Goal: Transaction & Acquisition: Purchase product/service

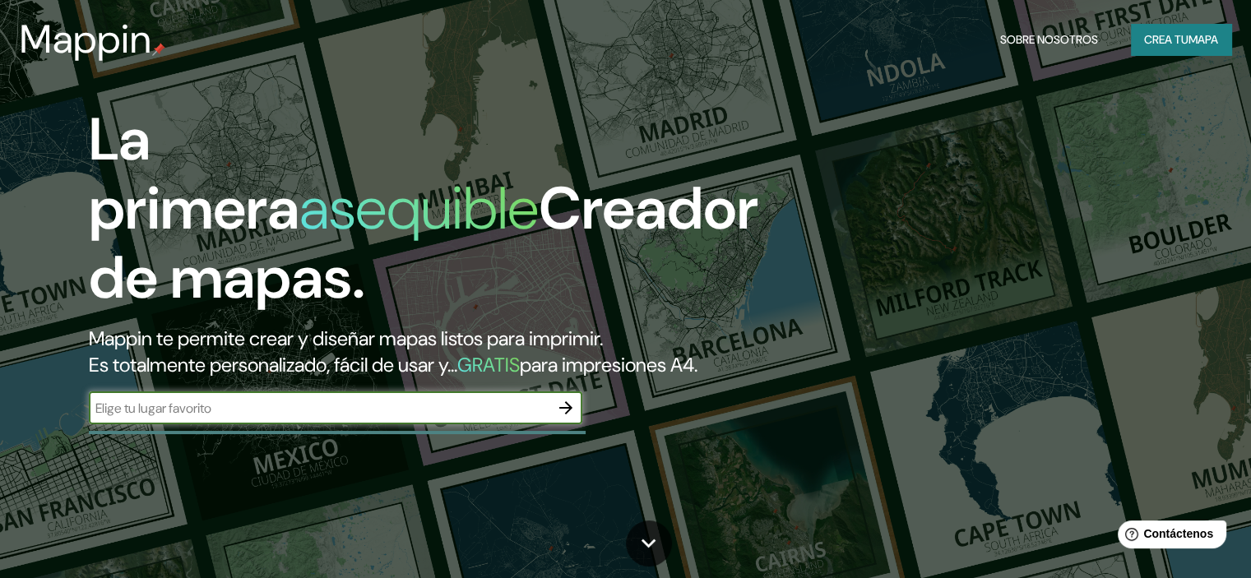
click at [1181, 41] on font "Crea tu" at bounding box center [1166, 39] width 44 height 15
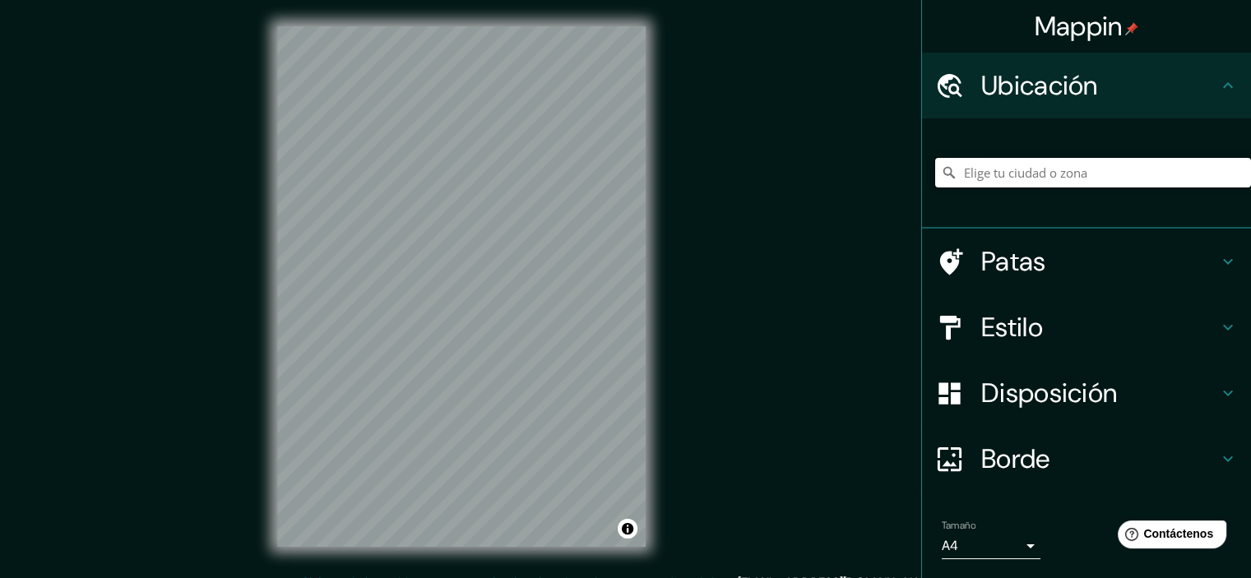
click at [1013, 181] on input "Elige tu ciudad o zona" at bounding box center [1093, 173] width 316 height 30
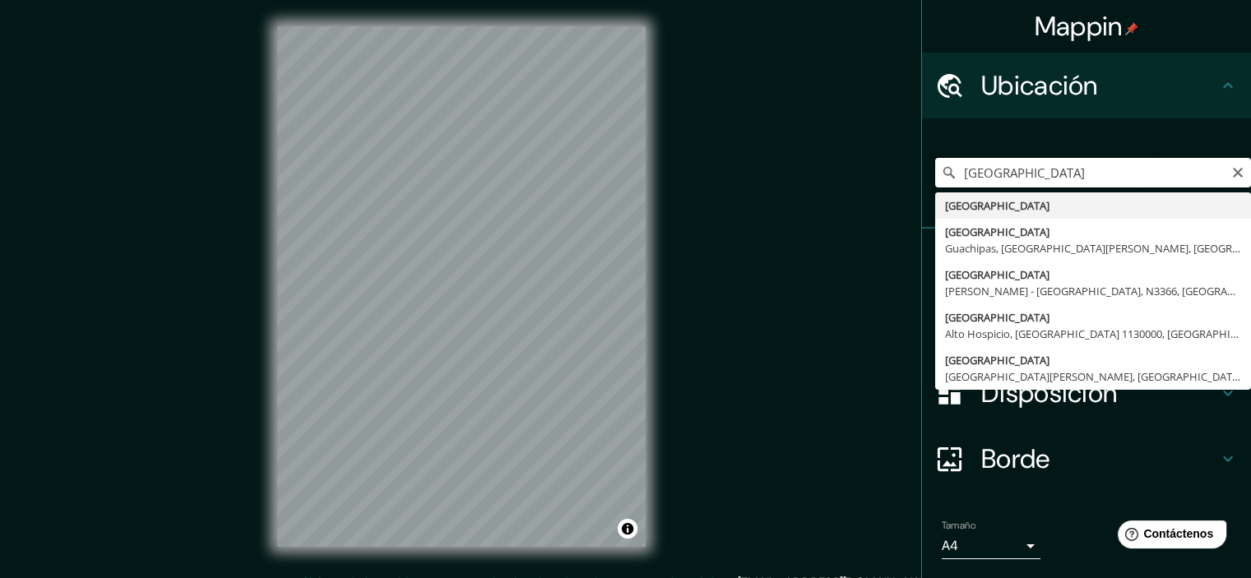
click at [1013, 169] on input "[GEOGRAPHIC_DATA]" at bounding box center [1093, 173] width 316 height 30
click at [1017, 172] on input "[GEOGRAPHIC_DATA]" at bounding box center [1093, 173] width 316 height 30
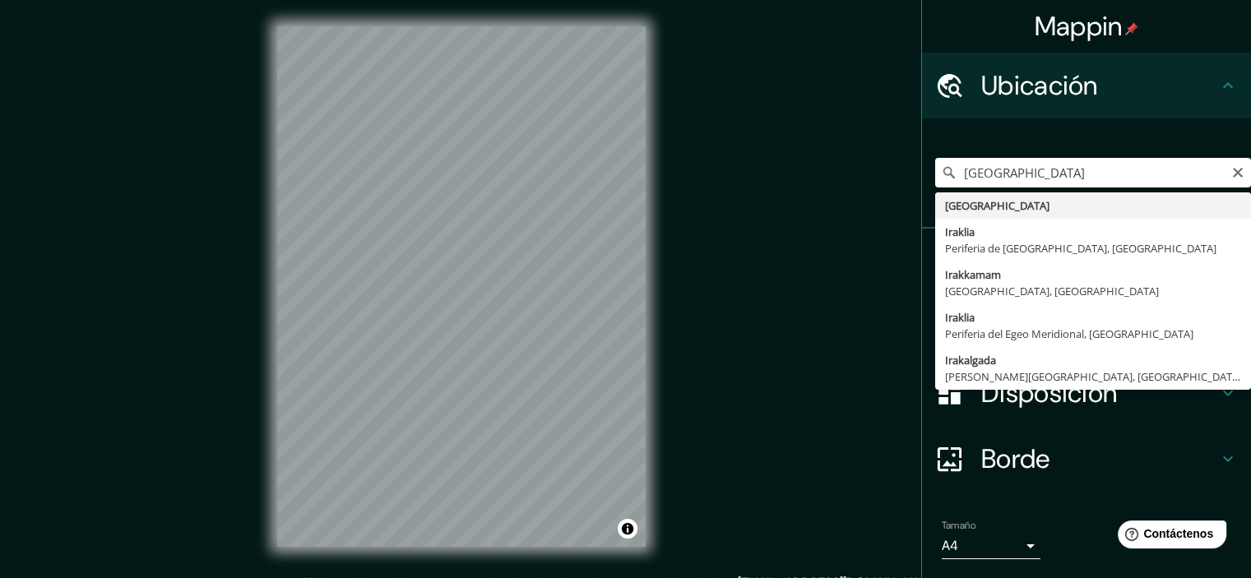
type input "[GEOGRAPHIC_DATA]"
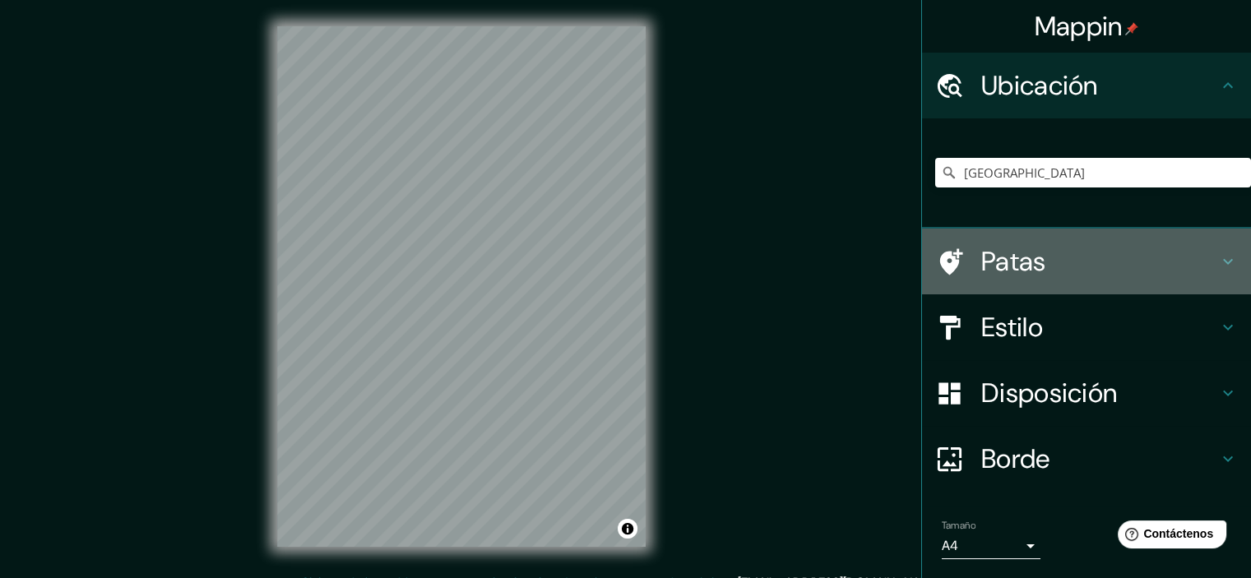
click at [1218, 255] on icon at bounding box center [1228, 262] width 20 height 20
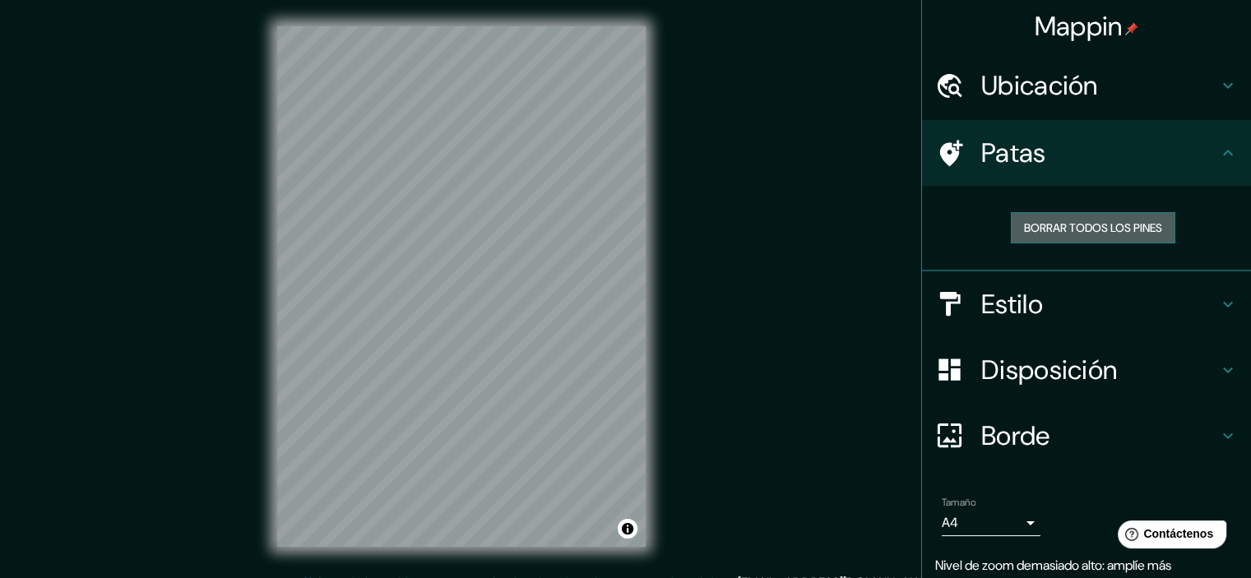
click at [1102, 227] on font "Borrar todos los pines" at bounding box center [1093, 227] width 138 height 15
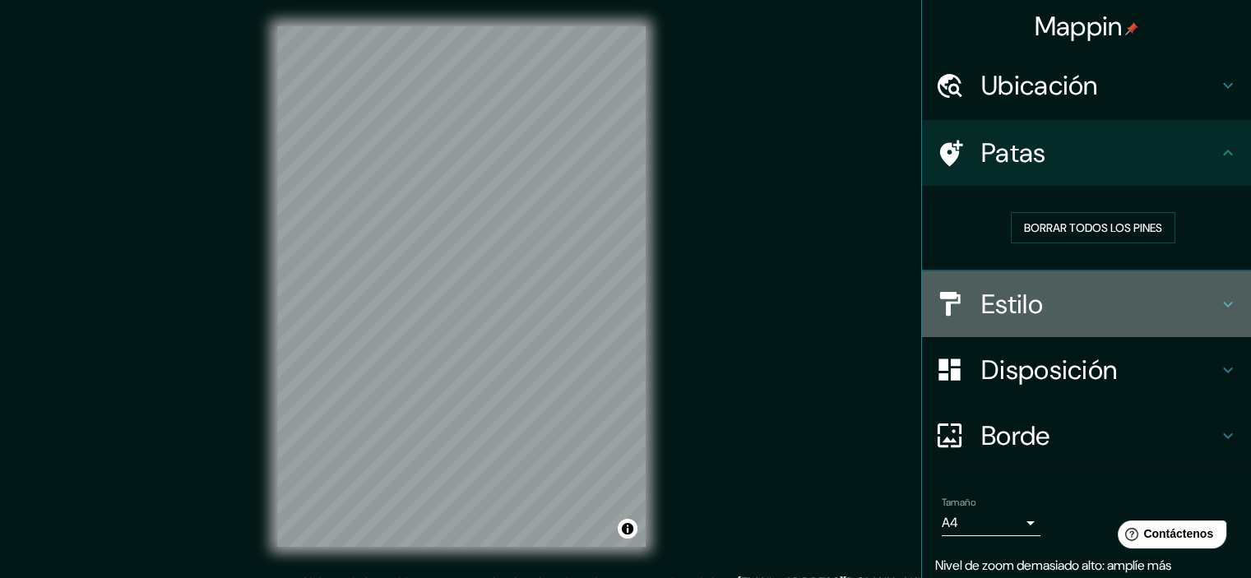
click at [1186, 308] on h4 "Estilo" at bounding box center [1099, 304] width 237 height 33
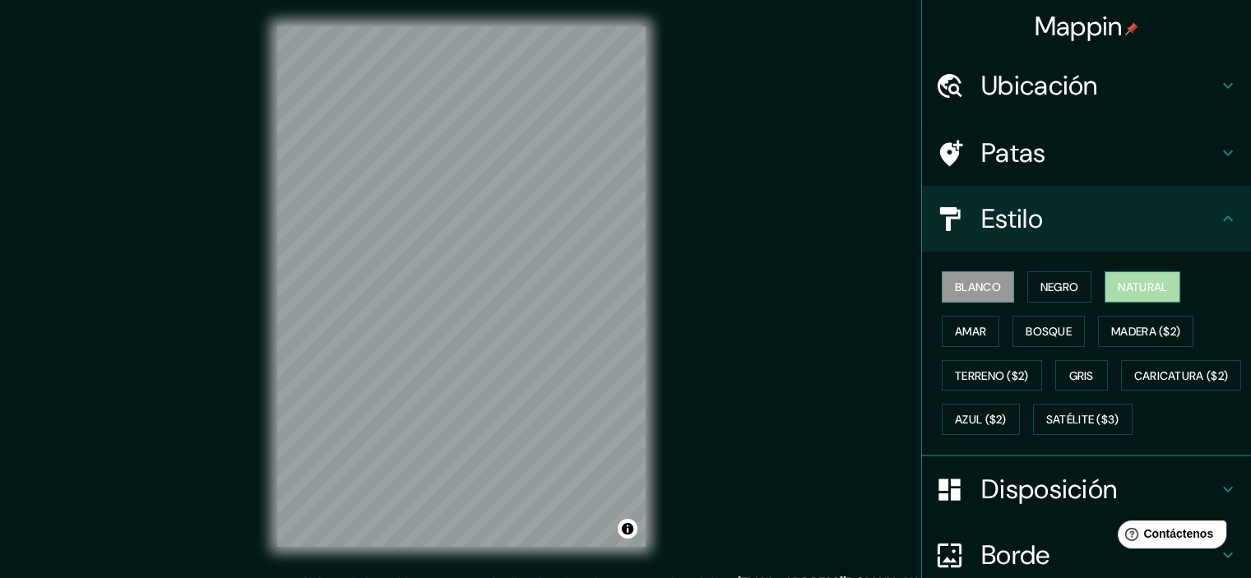
click at [1144, 289] on font "Natural" at bounding box center [1142, 287] width 49 height 15
click at [967, 335] on font "Amar" at bounding box center [970, 331] width 31 height 15
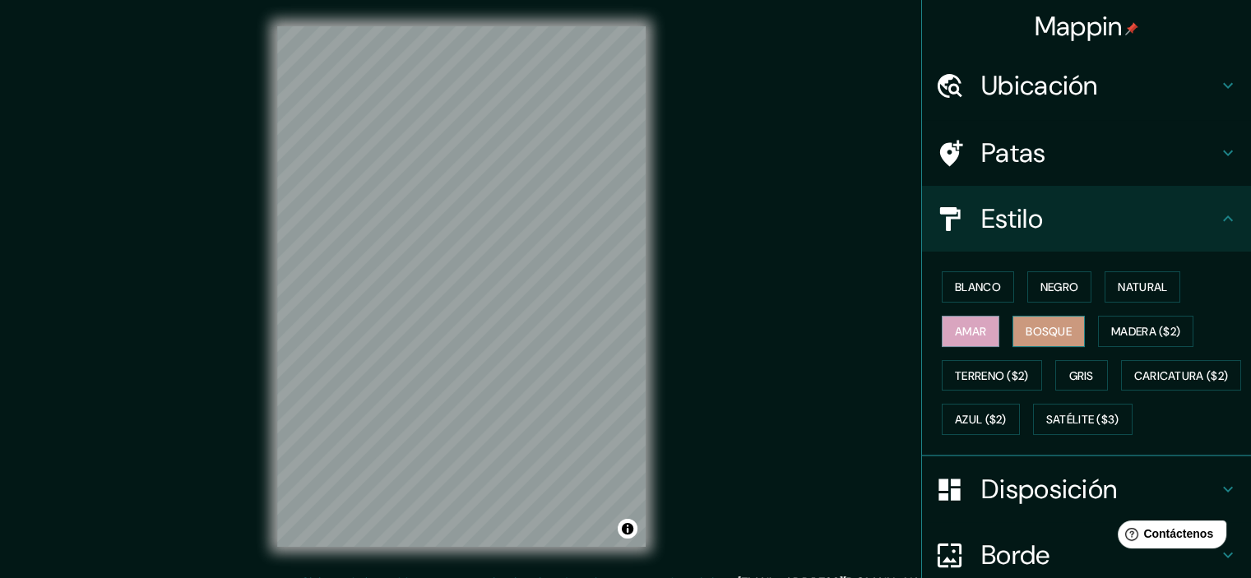
click at [1041, 331] on font "Bosque" at bounding box center [1049, 331] width 46 height 15
click at [1147, 331] on font "Madera ($2)" at bounding box center [1145, 331] width 69 height 15
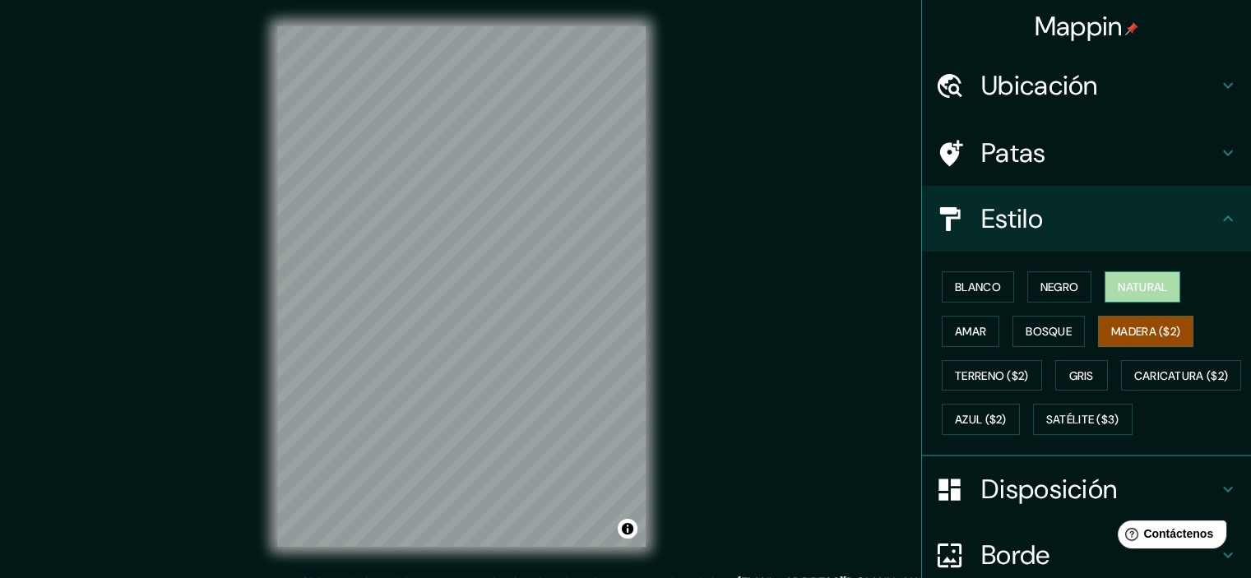
click at [1146, 297] on button "Natural" at bounding box center [1142, 286] width 76 height 31
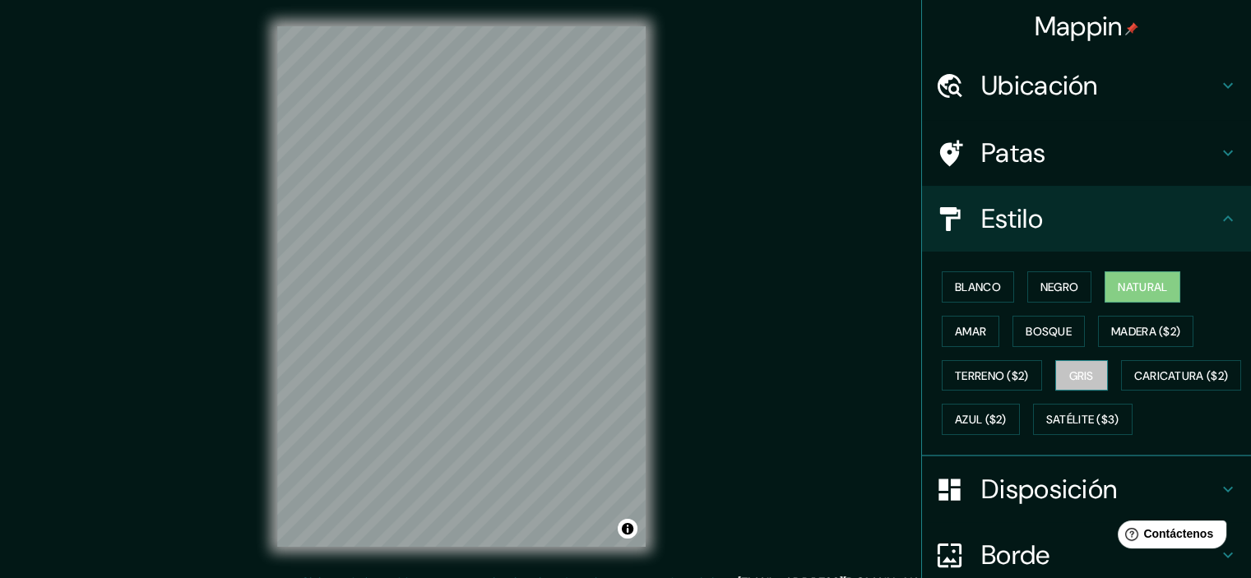
click at [1089, 368] on button "Gris" at bounding box center [1081, 375] width 53 height 31
click at [993, 280] on button "Blanco" at bounding box center [978, 286] width 72 height 31
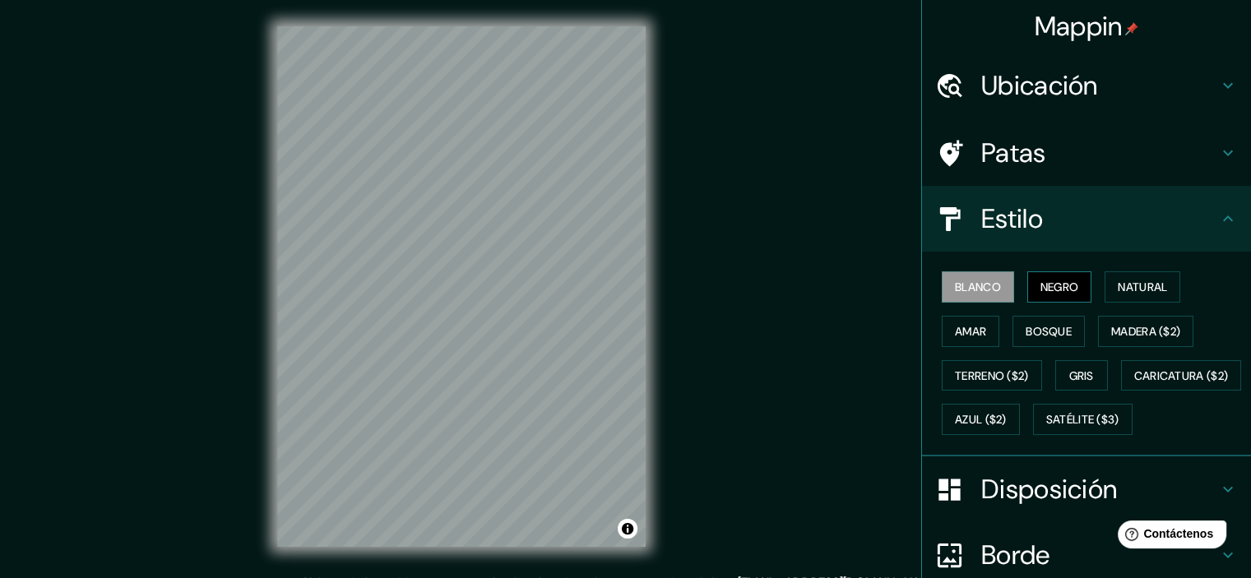
click at [1040, 284] on font "Negro" at bounding box center [1059, 287] width 39 height 15
click at [978, 283] on font "Blanco" at bounding box center [978, 287] width 46 height 15
click at [1161, 298] on button "Natural" at bounding box center [1142, 286] width 76 height 31
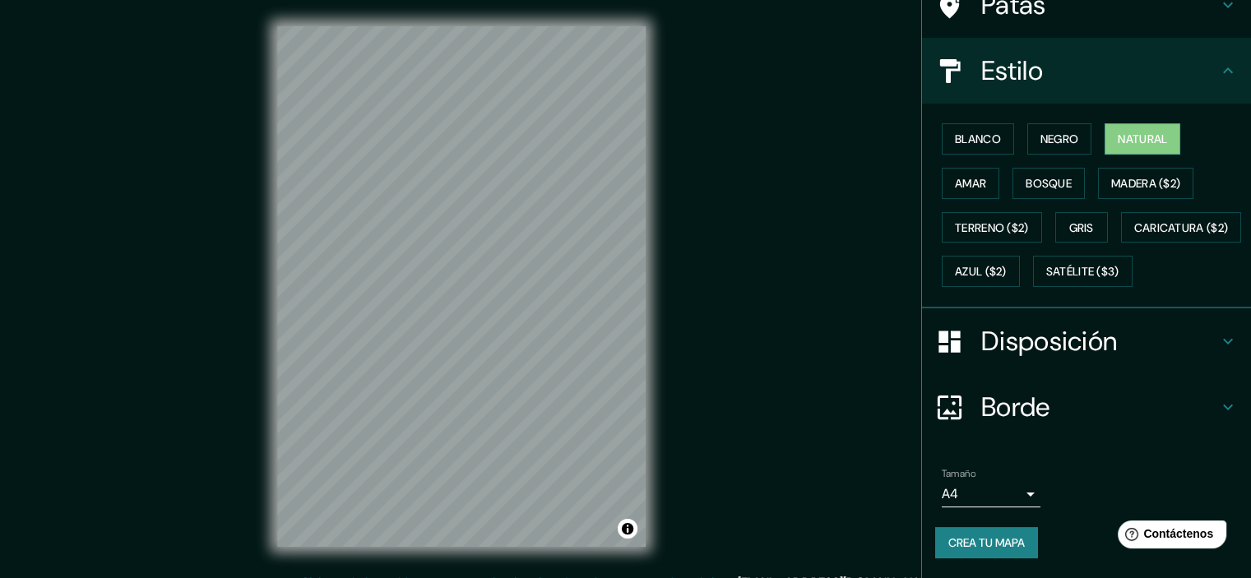
click at [1092, 338] on font "Disposición" at bounding box center [1049, 341] width 136 height 35
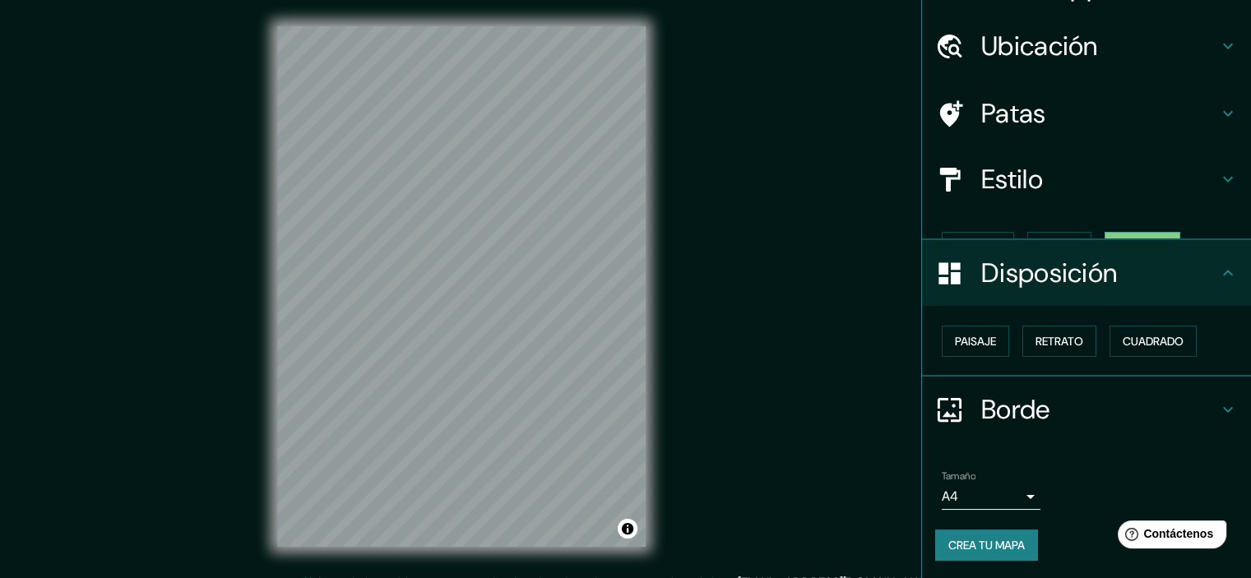
scroll to position [13, 0]
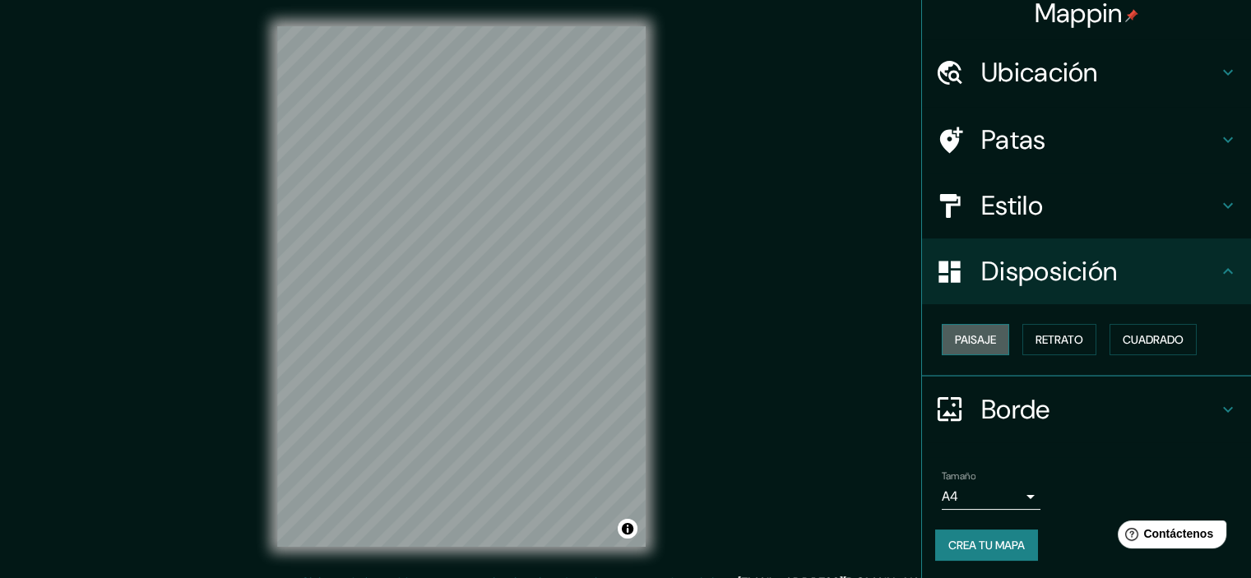
click at [978, 342] on font "Paisaje" at bounding box center [975, 339] width 41 height 15
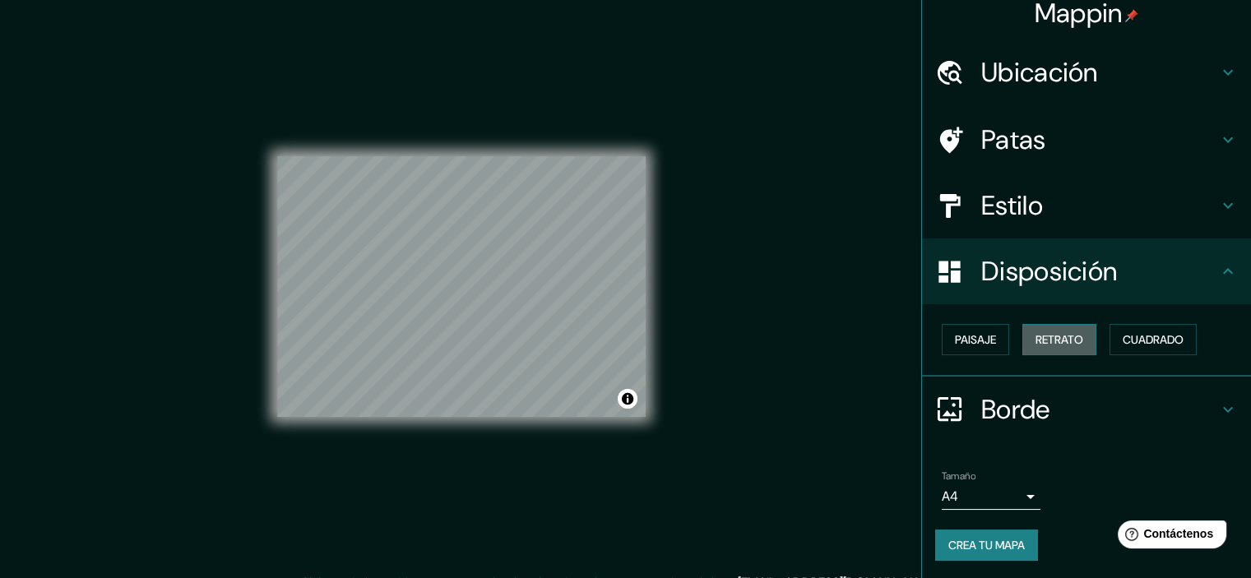
click at [1068, 340] on font "Retrato" at bounding box center [1059, 339] width 48 height 15
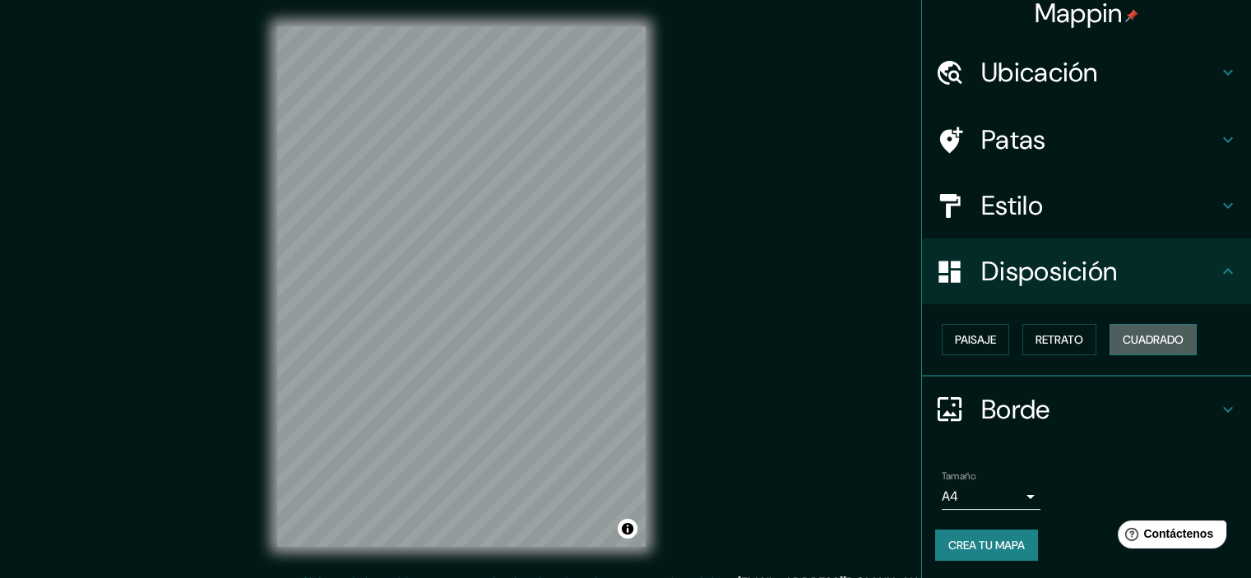
click at [1138, 344] on font "Cuadrado" at bounding box center [1153, 339] width 61 height 15
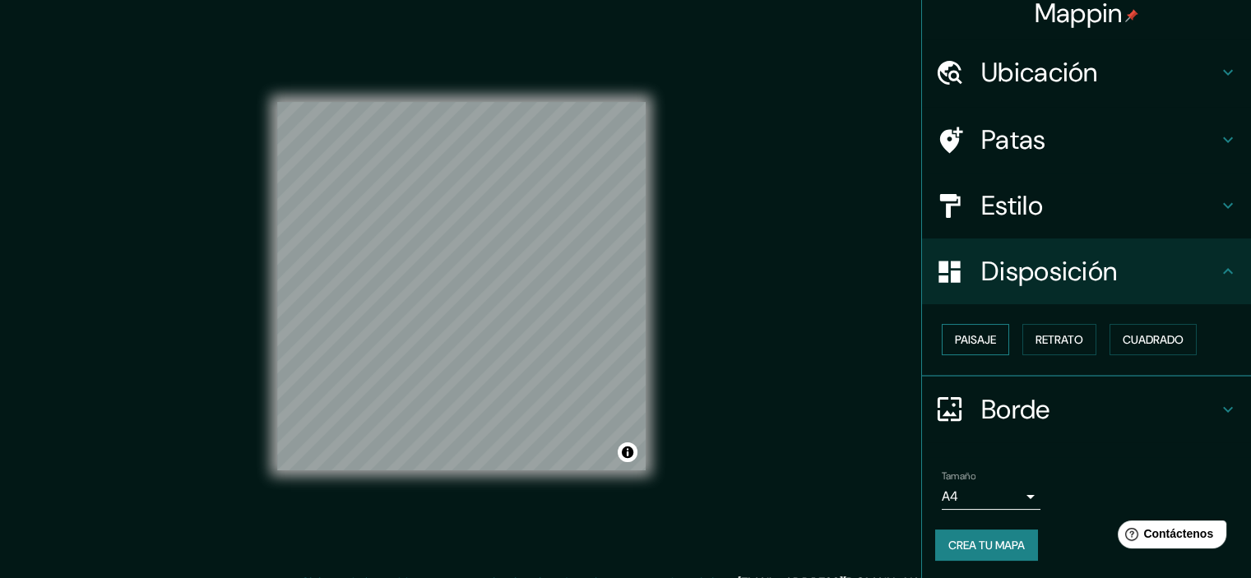
click at [955, 340] on font "Paisaje" at bounding box center [975, 339] width 41 height 15
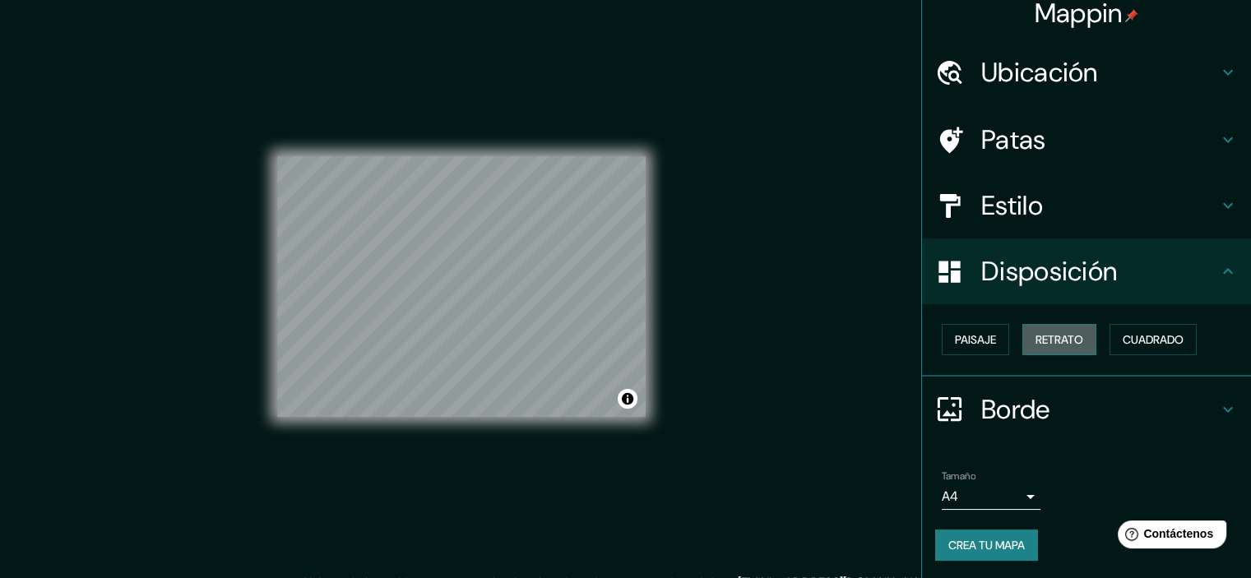
click at [1051, 338] on font "Retrato" at bounding box center [1059, 339] width 48 height 15
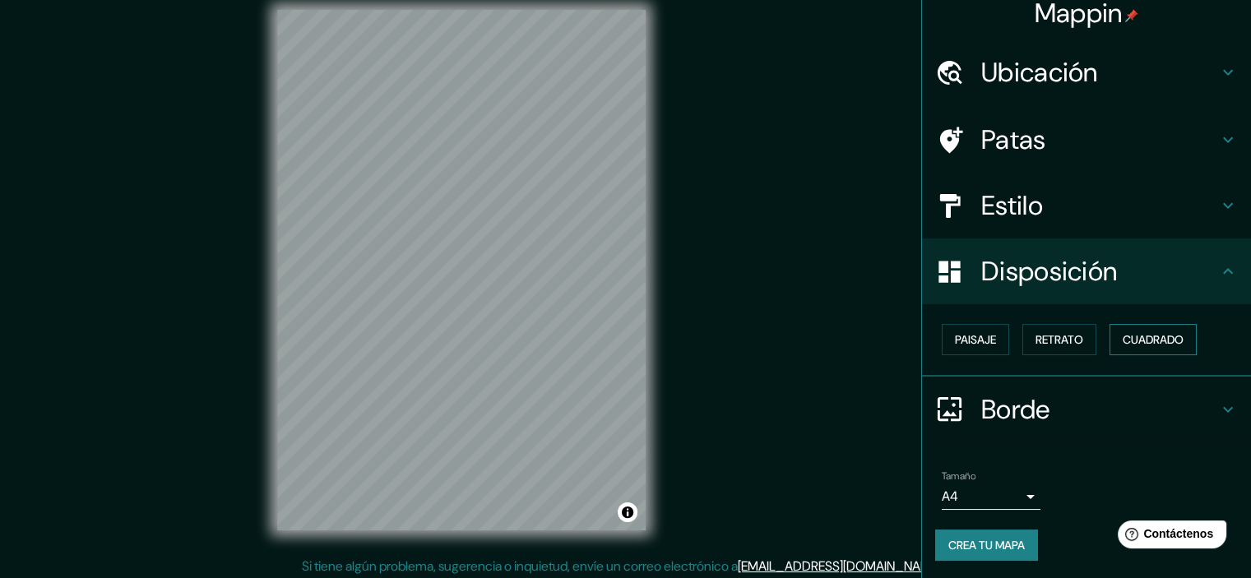
scroll to position [21, 0]
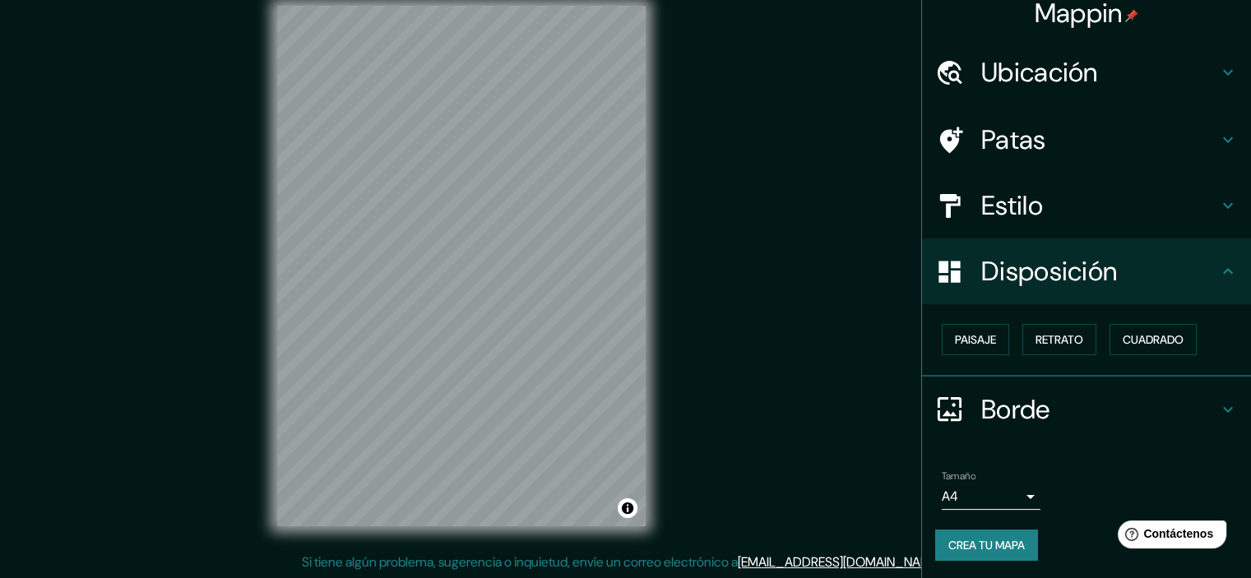
click at [1099, 399] on h4 "Borde" at bounding box center [1099, 409] width 237 height 33
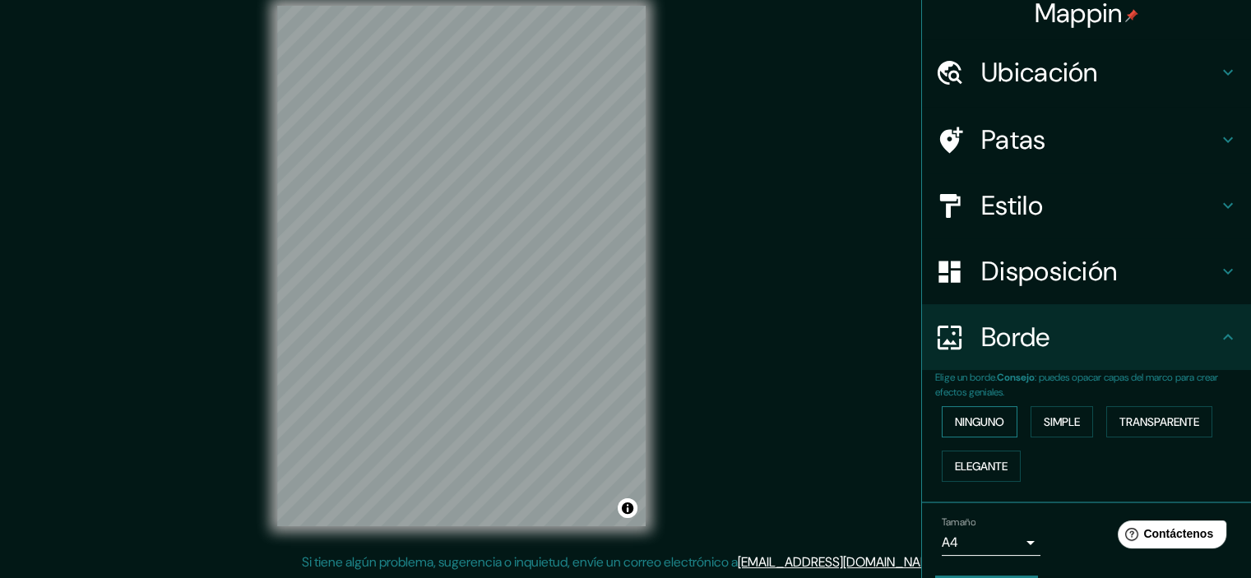
click at [983, 425] on font "Ninguno" at bounding box center [979, 421] width 49 height 15
click at [1058, 424] on font "Simple" at bounding box center [1062, 421] width 36 height 15
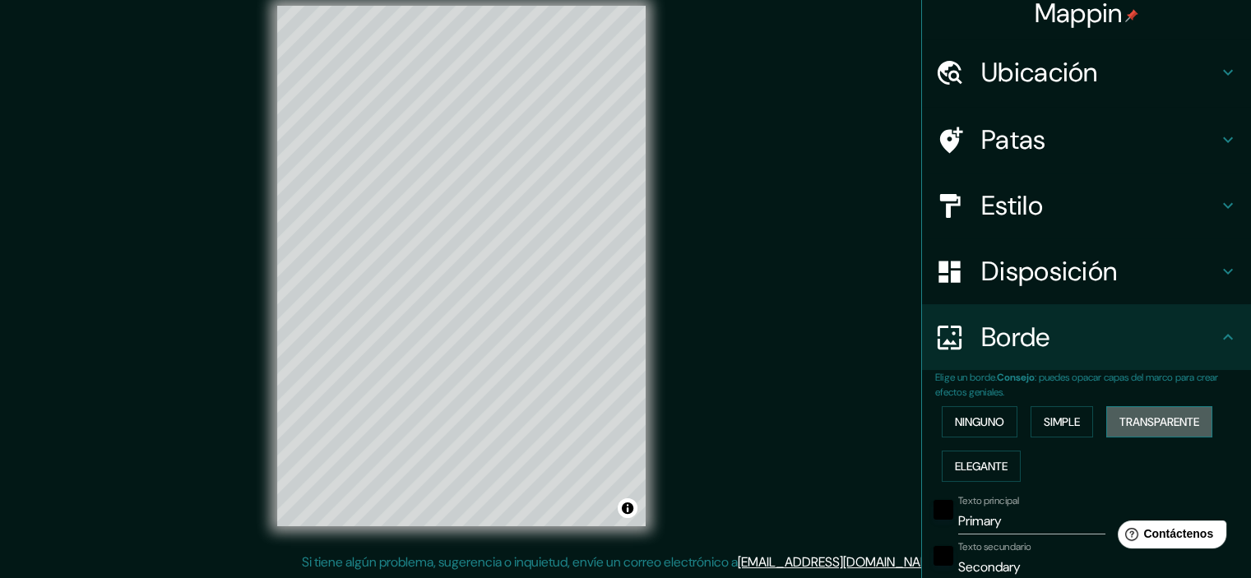
click at [1145, 427] on font "Transparente" at bounding box center [1159, 421] width 80 height 15
click at [987, 469] on font "Elegante" at bounding box center [981, 466] width 53 height 15
click at [987, 429] on font "Ninguno" at bounding box center [979, 421] width 49 height 21
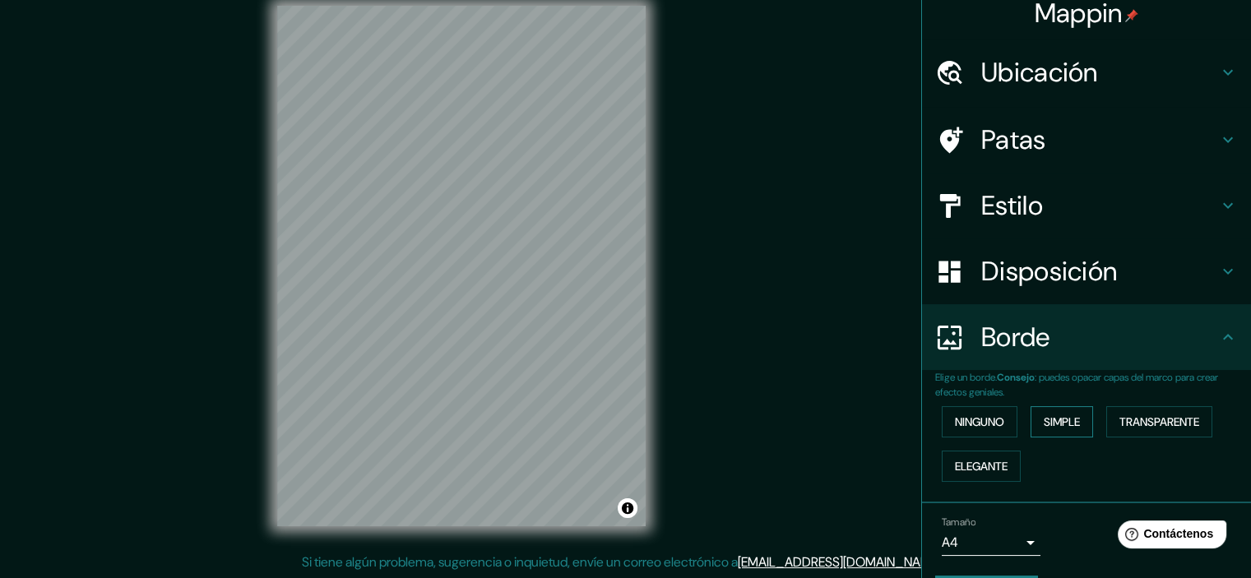
scroll to position [59, 0]
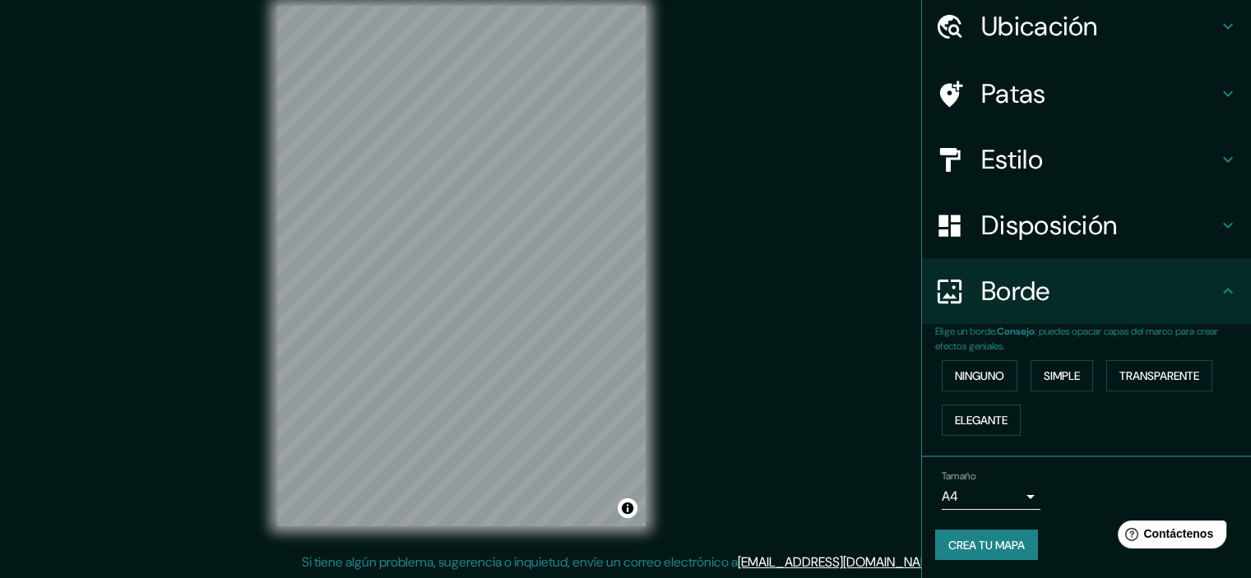
click at [1017, 493] on body "Mappin Ubicación Irak Patas Estilo Disposición Borde Elige un borde. Consejo : …" at bounding box center [625, 268] width 1251 height 578
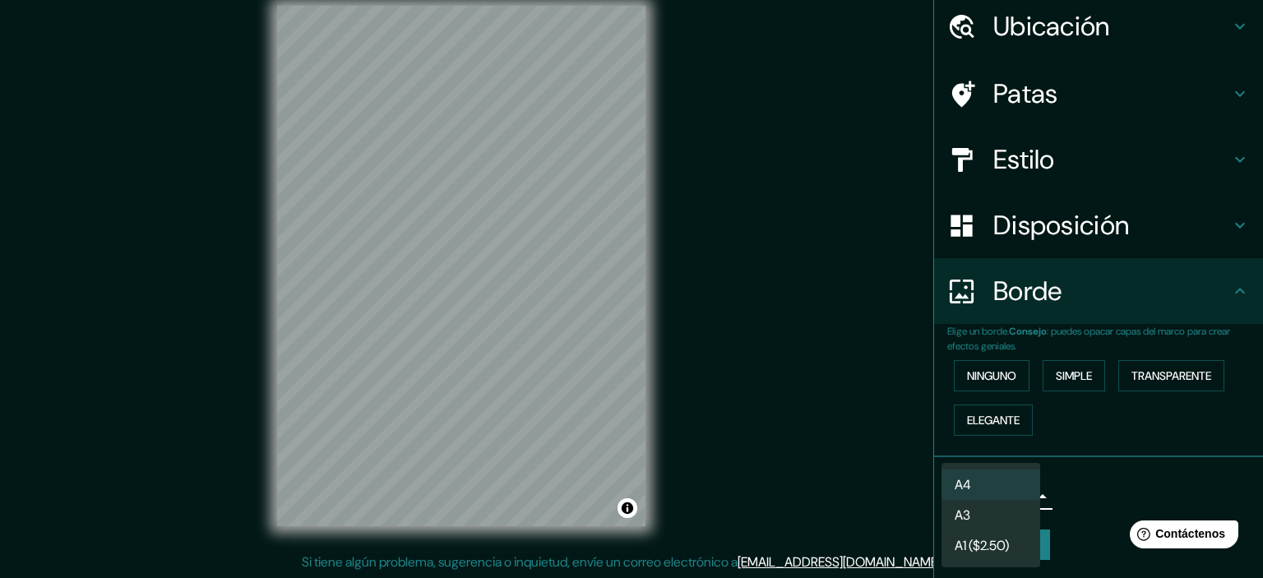
click at [1017, 512] on li "A3" at bounding box center [991, 515] width 99 height 30
type input "a4"
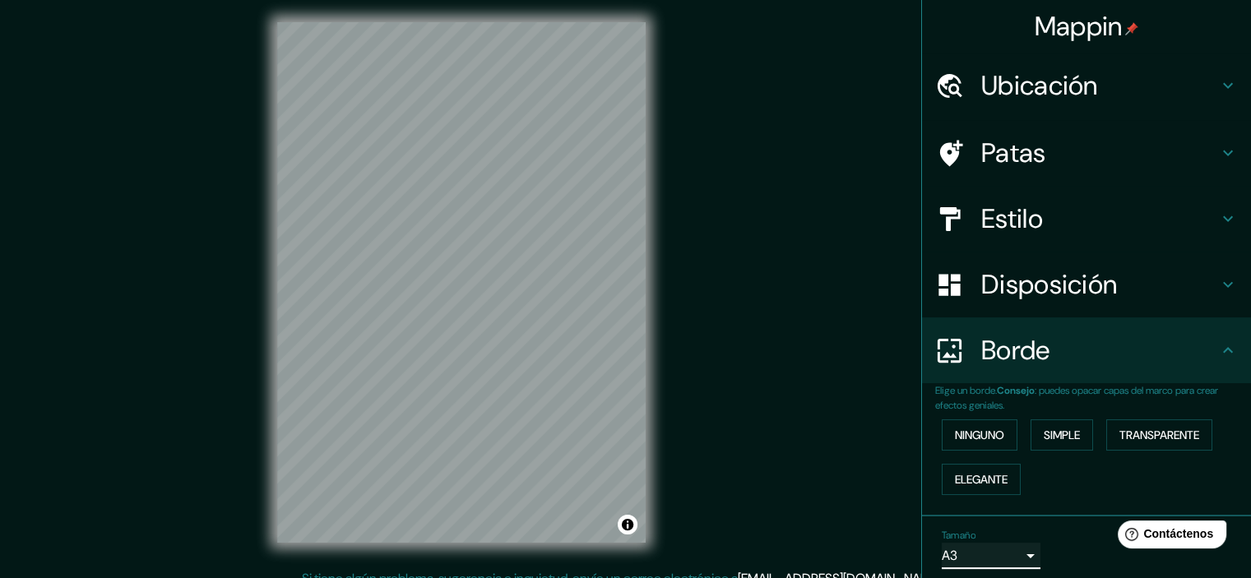
scroll to position [0, 0]
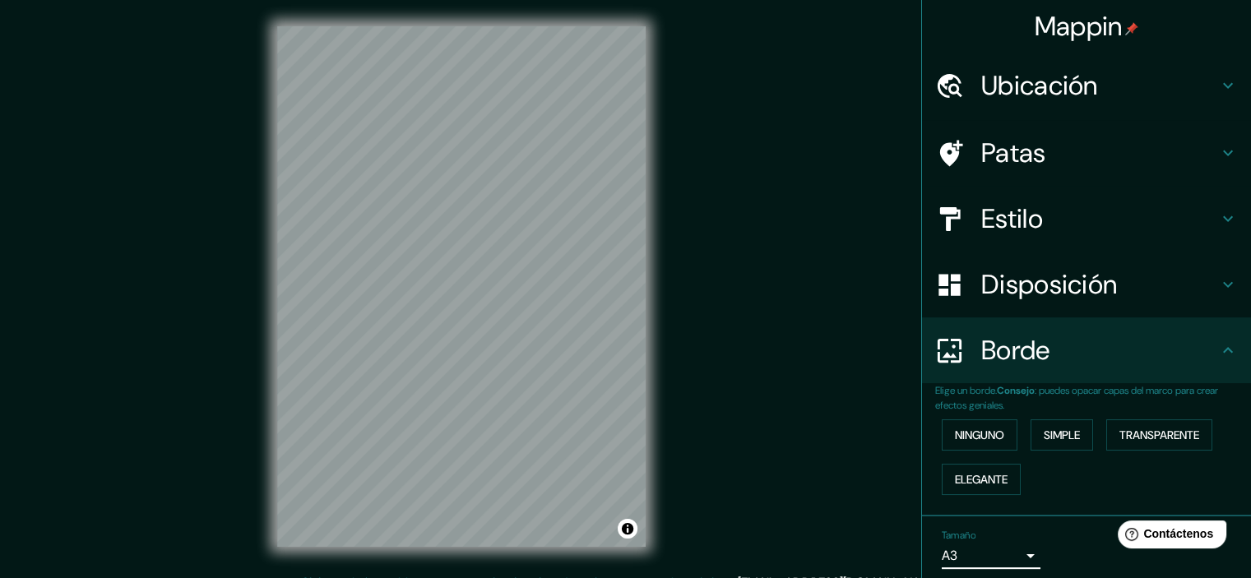
click at [1083, 77] on font "Ubicación" at bounding box center [1039, 85] width 117 height 35
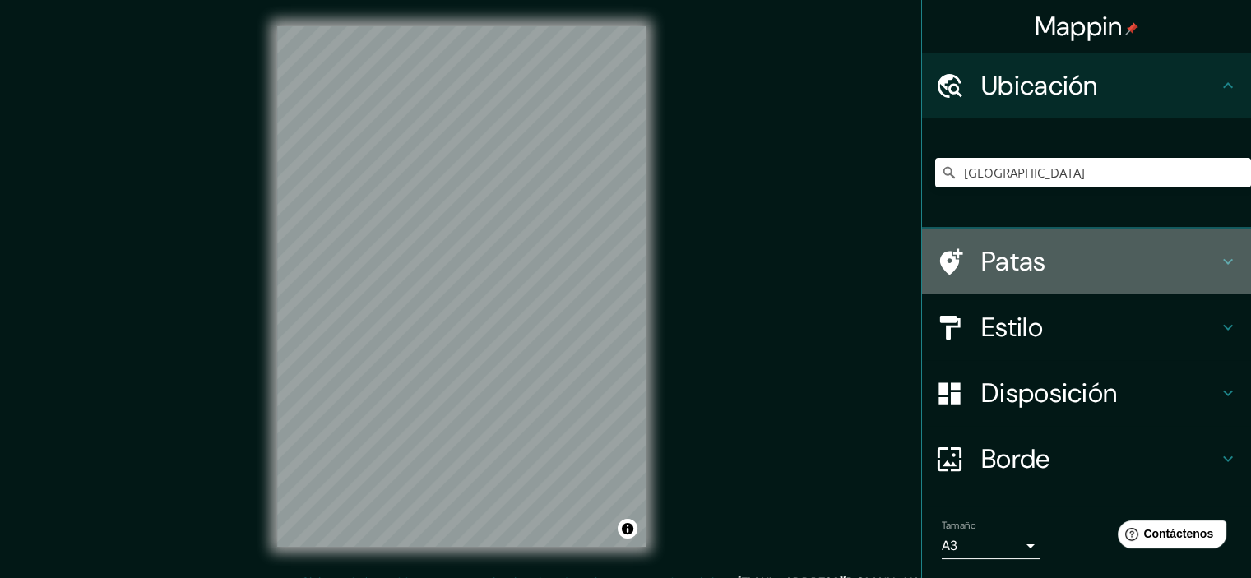
click at [1036, 256] on h4 "Patas" at bounding box center [1099, 261] width 237 height 33
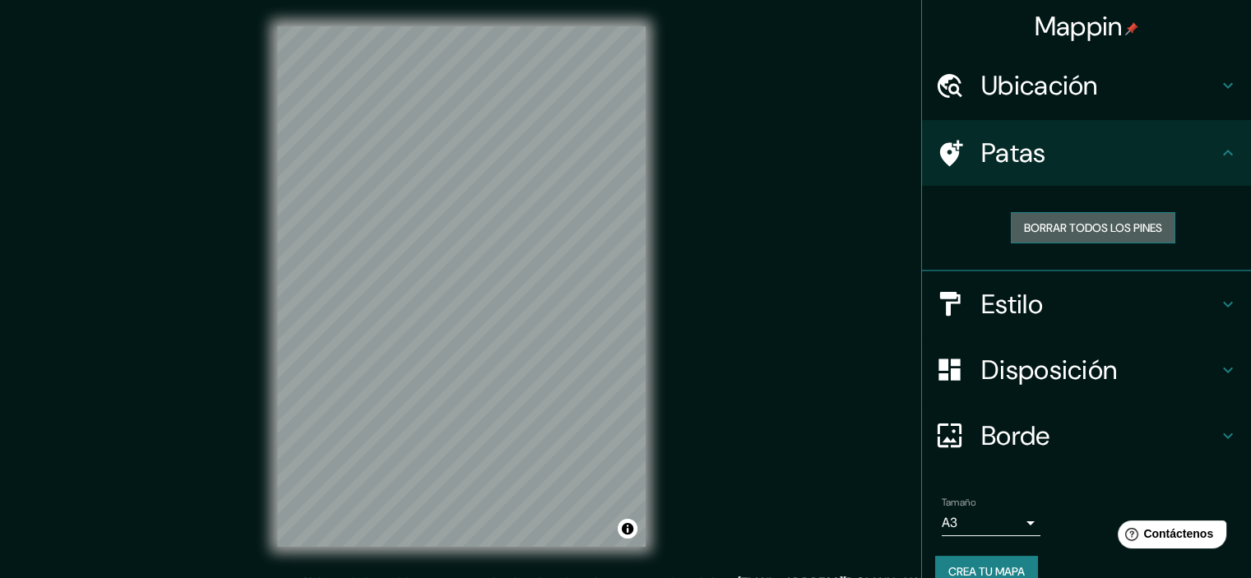
click at [1051, 225] on font "Borrar todos los pines" at bounding box center [1093, 227] width 138 height 15
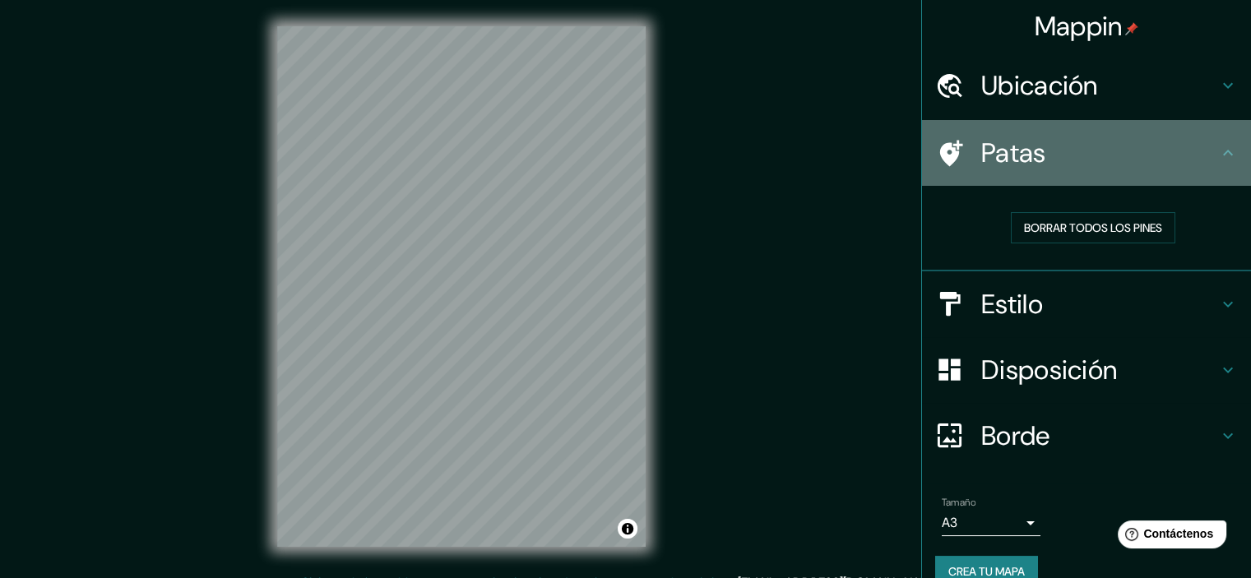
click at [1126, 152] on h4 "Patas" at bounding box center [1099, 153] width 237 height 33
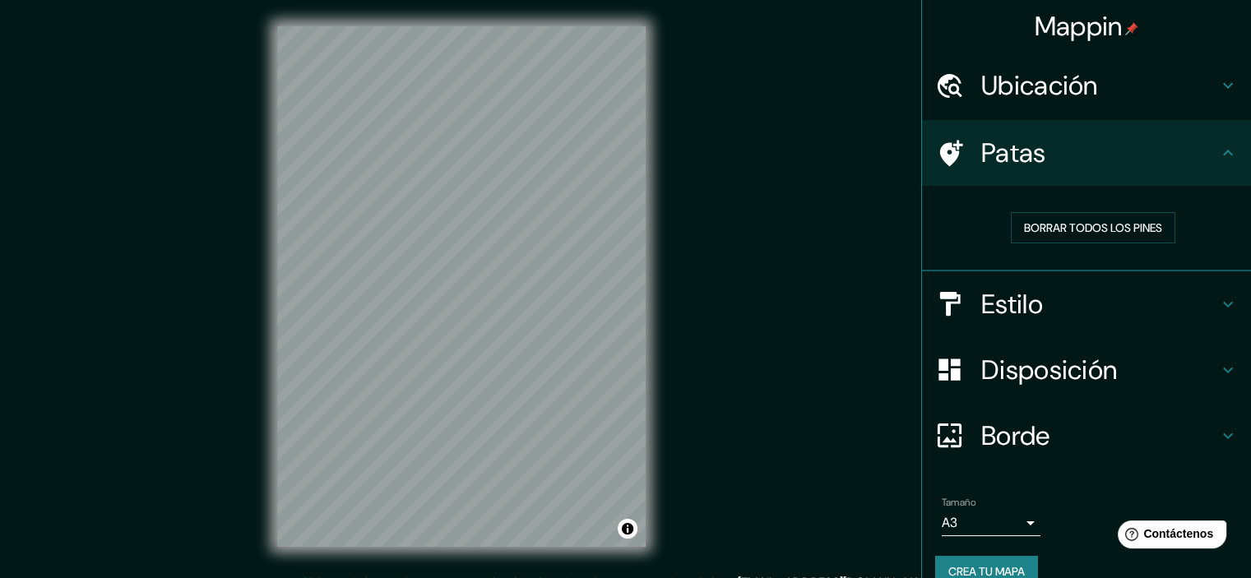
click at [1100, 305] on h4 "Estilo" at bounding box center [1099, 304] width 237 height 33
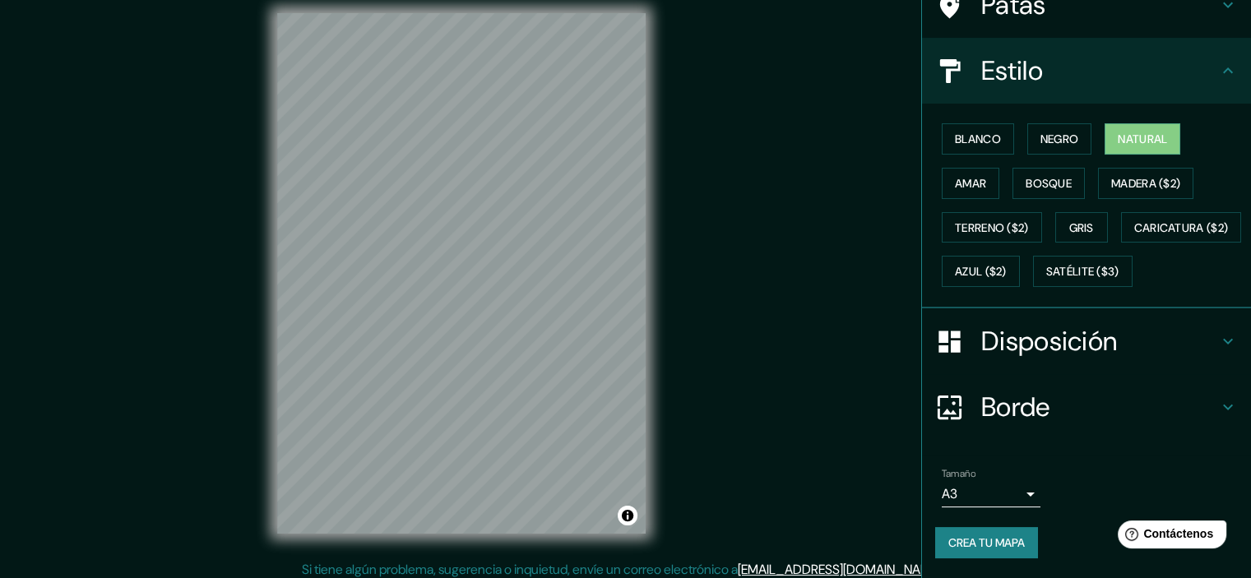
scroll to position [21, 0]
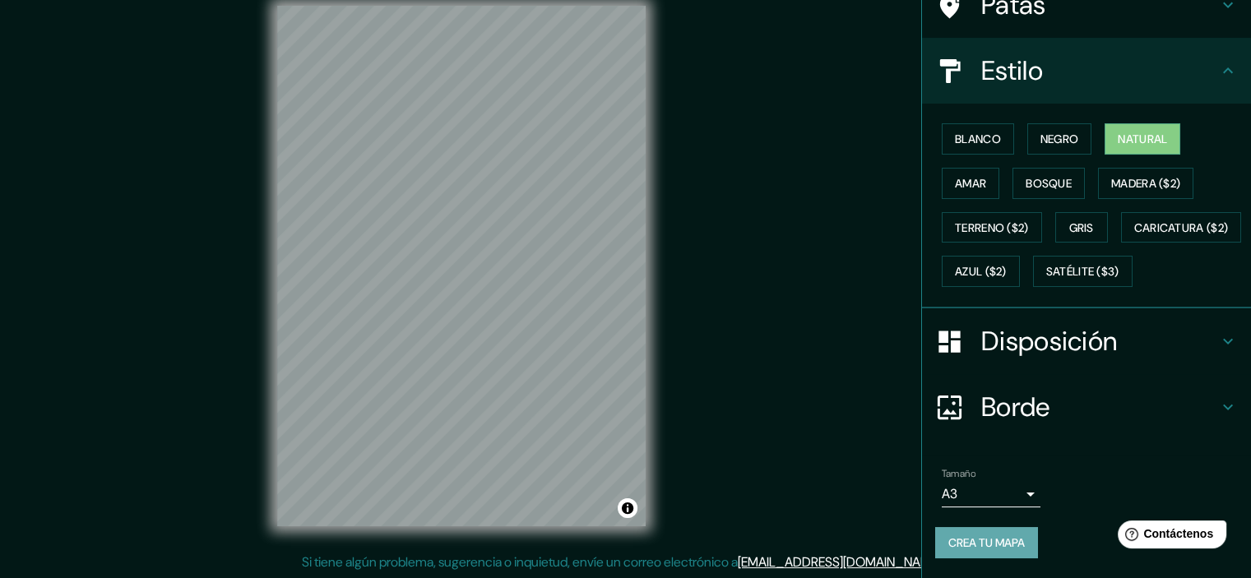
click at [956, 537] on font "Crea tu mapa" at bounding box center [986, 542] width 76 height 15
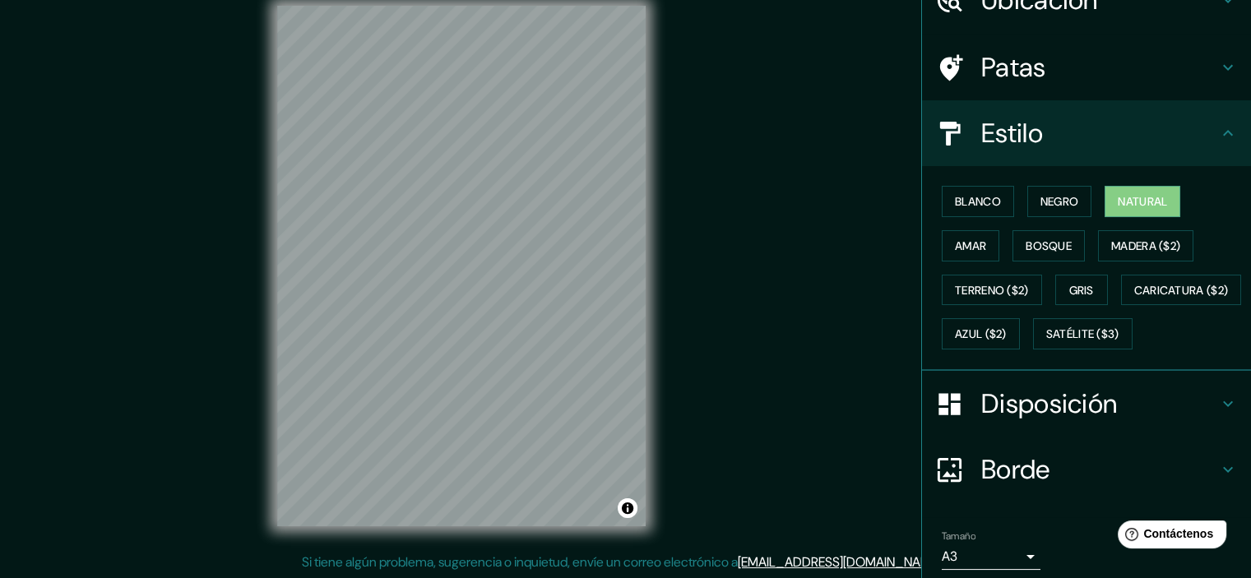
scroll to position [188, 0]
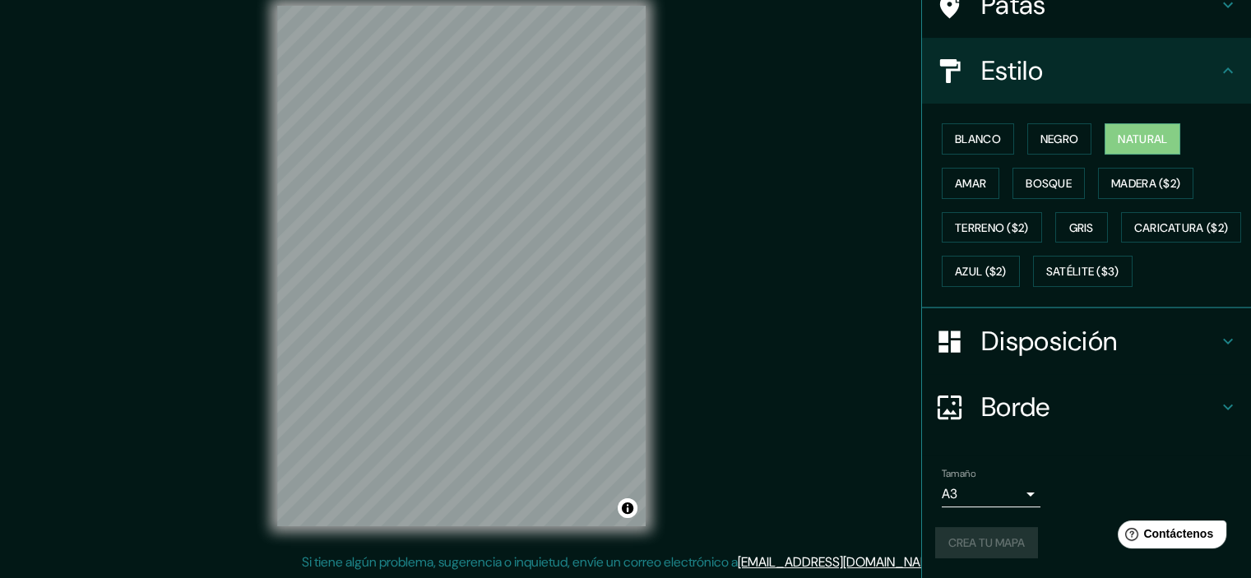
click at [989, 547] on div "Crea tu mapa" at bounding box center [1086, 542] width 303 height 31
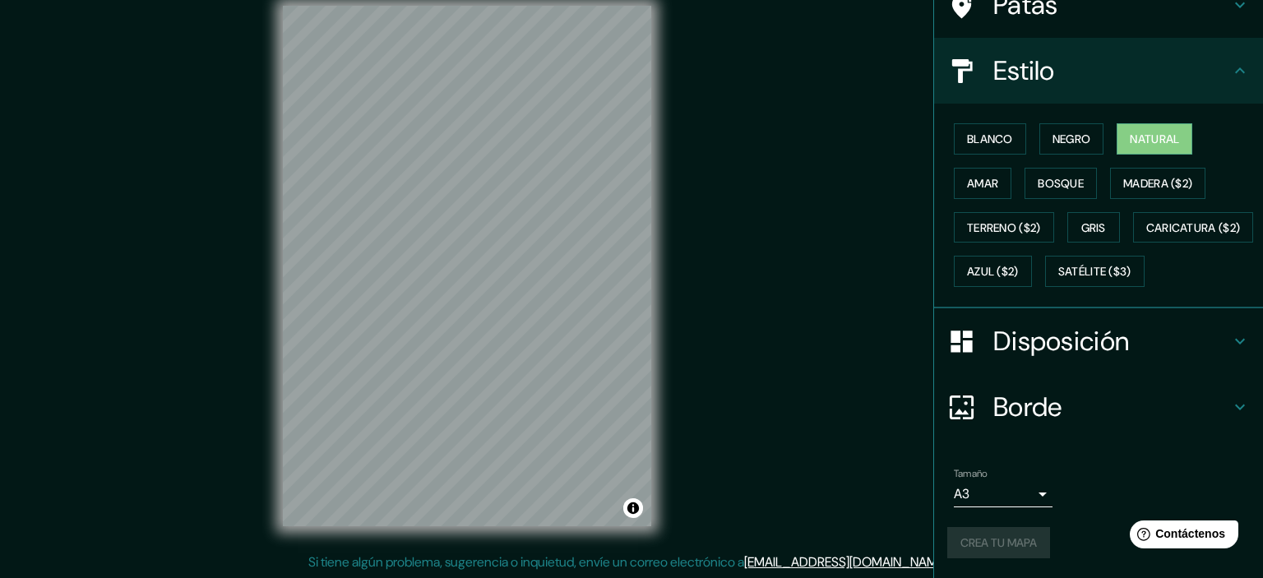
click at [1020, 496] on body "Mappin Ubicación Irak Patas Estilo Blanco Negro Natural [PERSON_NAME] ($2) Terr…" at bounding box center [631, 268] width 1263 height 578
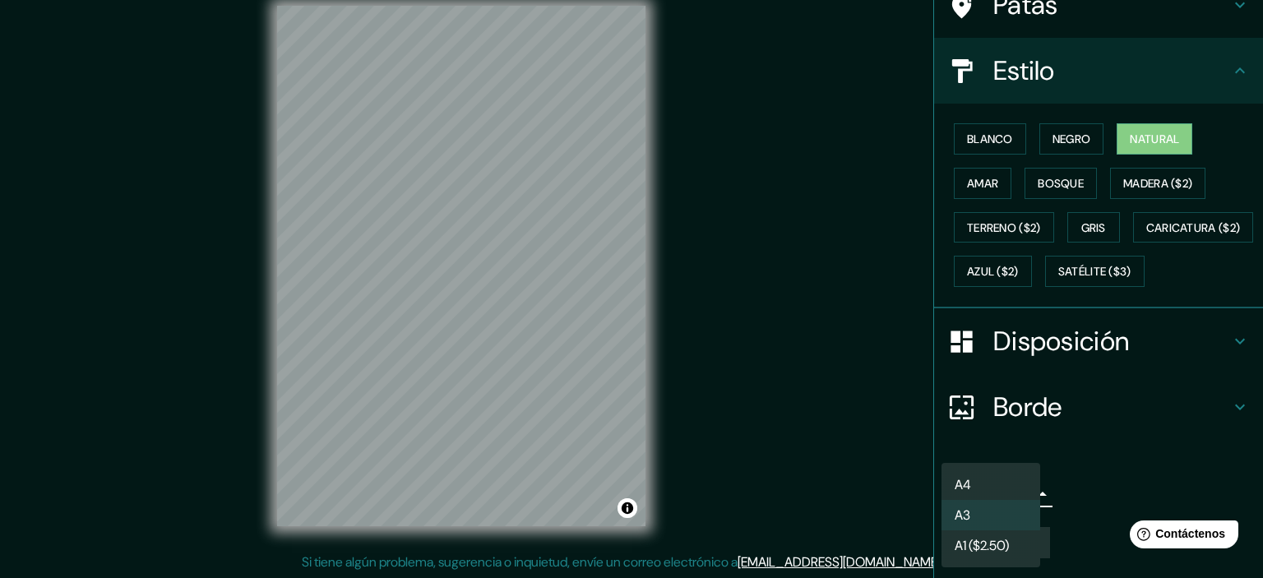
click at [1077, 491] on div at bounding box center [631, 289] width 1263 height 578
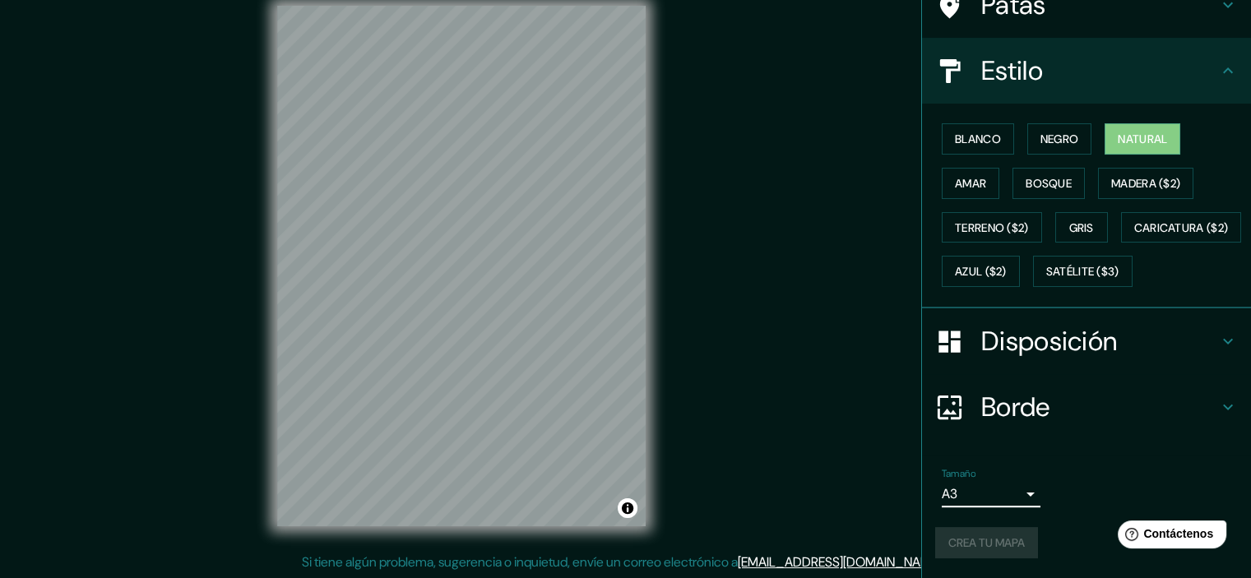
click at [991, 550] on div "Crea tu mapa" at bounding box center [1086, 542] width 303 height 31
click at [991, 540] on font "Crea tu mapa" at bounding box center [986, 542] width 76 height 15
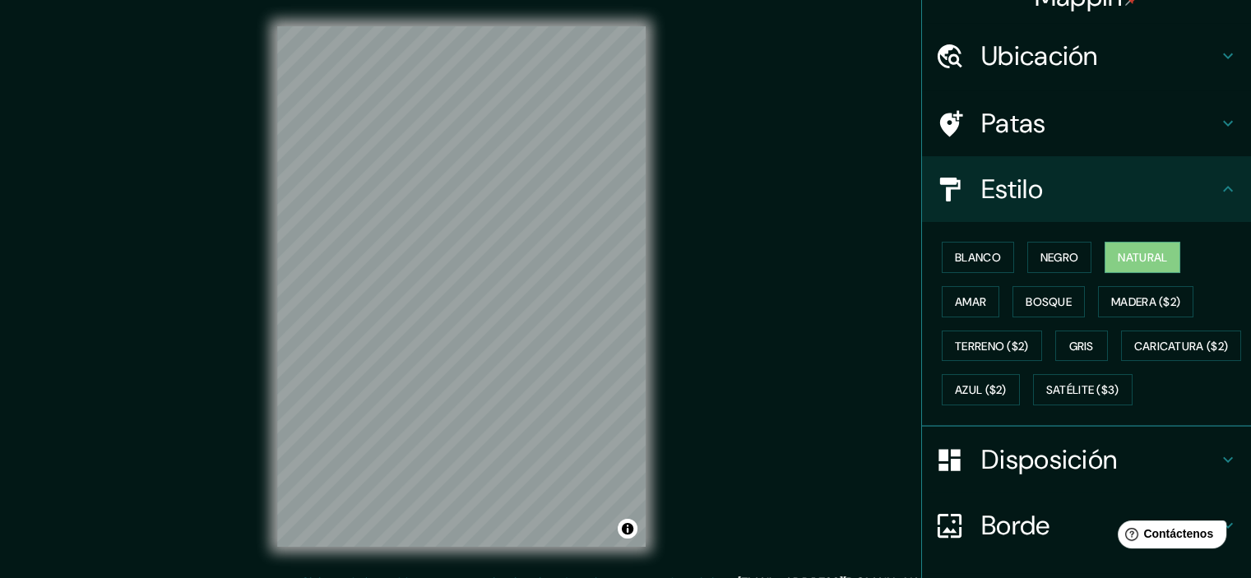
scroll to position [0, 0]
